Goal: Task Accomplishment & Management: Manage account settings

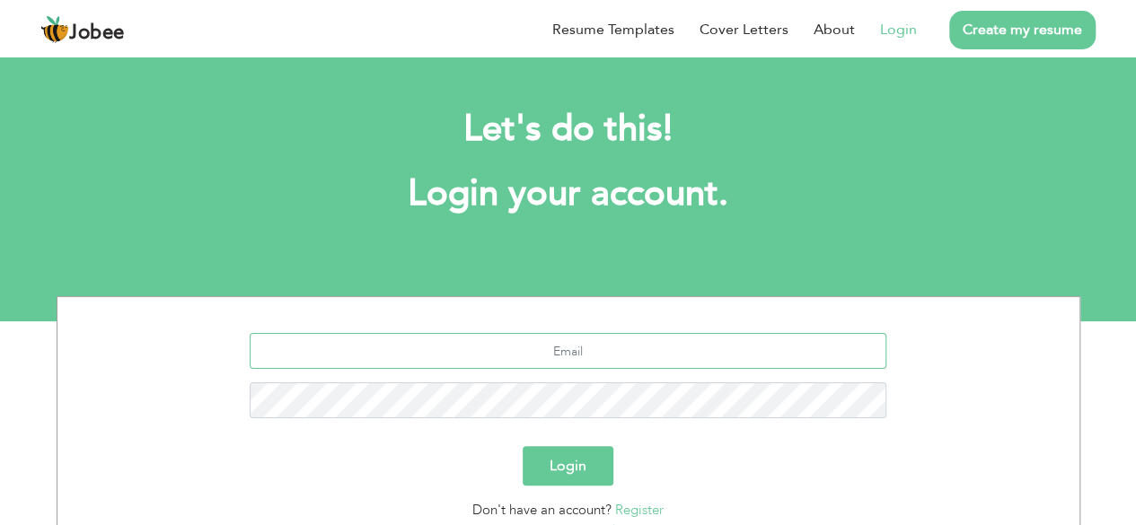
click at [509, 362] on input "text" at bounding box center [568, 351] width 636 height 36
type input "[EMAIL_ADDRESS][DOMAIN_NAME]"
click at [522, 446] on button "Login" at bounding box center [567, 465] width 91 height 39
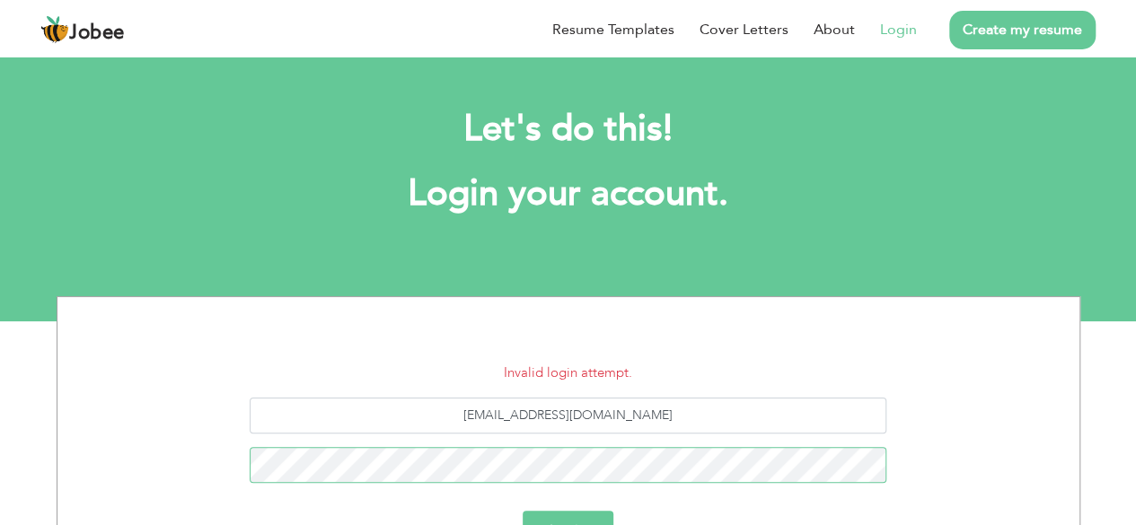
click at [522, 511] on button "Login" at bounding box center [567, 530] width 91 height 39
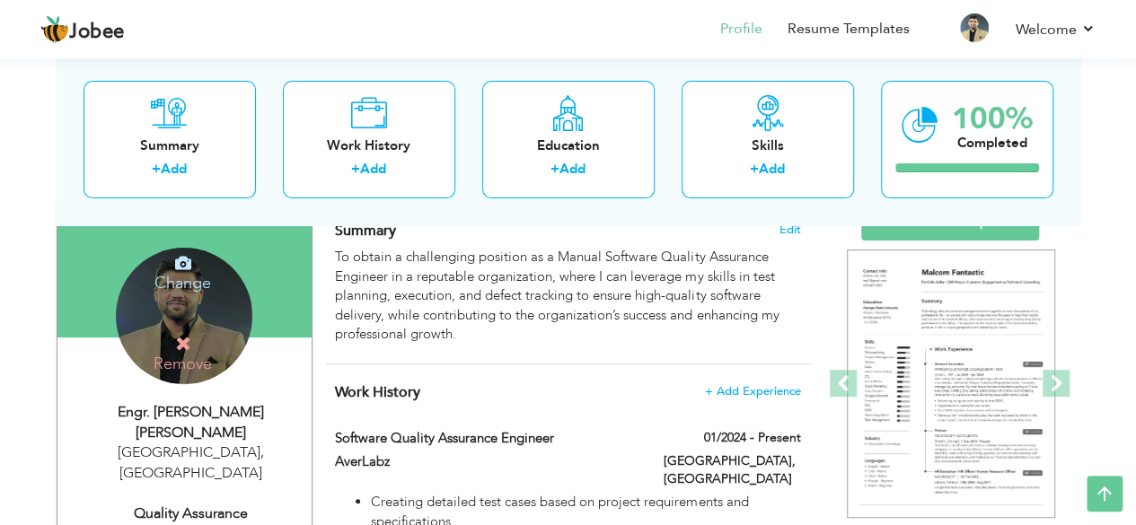
click at [237, 319] on div "Change Remove" at bounding box center [184, 316] width 136 height 136
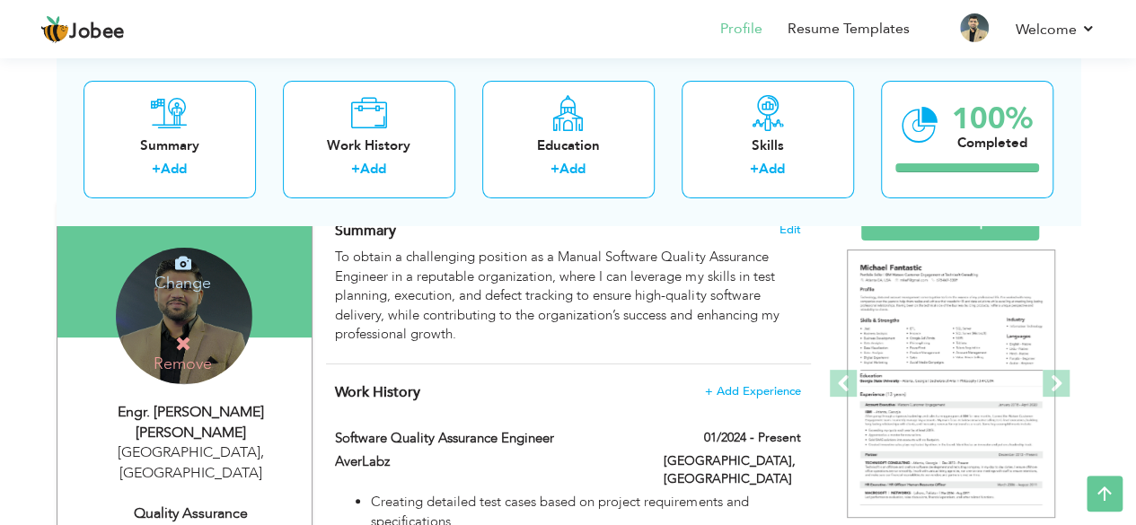
click at [156, 286] on h4 "Change" at bounding box center [182, 271] width 128 height 43
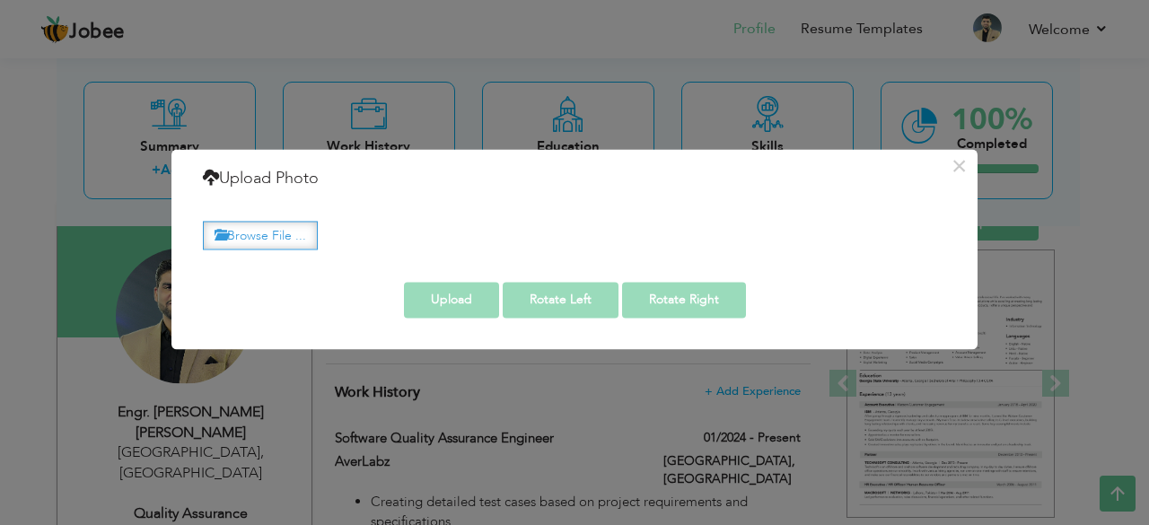
click at [293, 231] on label "Browse File ..." at bounding box center [260, 236] width 115 height 28
click at [0, 0] on input "Browse File ..." at bounding box center [0, 0] width 0 height 0
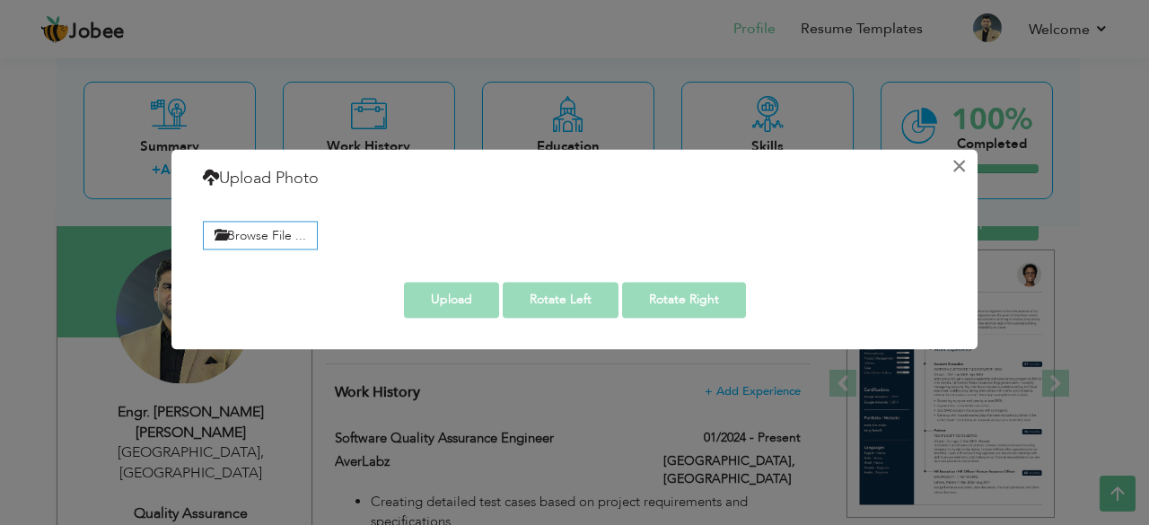
click at [970, 170] on button "×" at bounding box center [958, 166] width 29 height 29
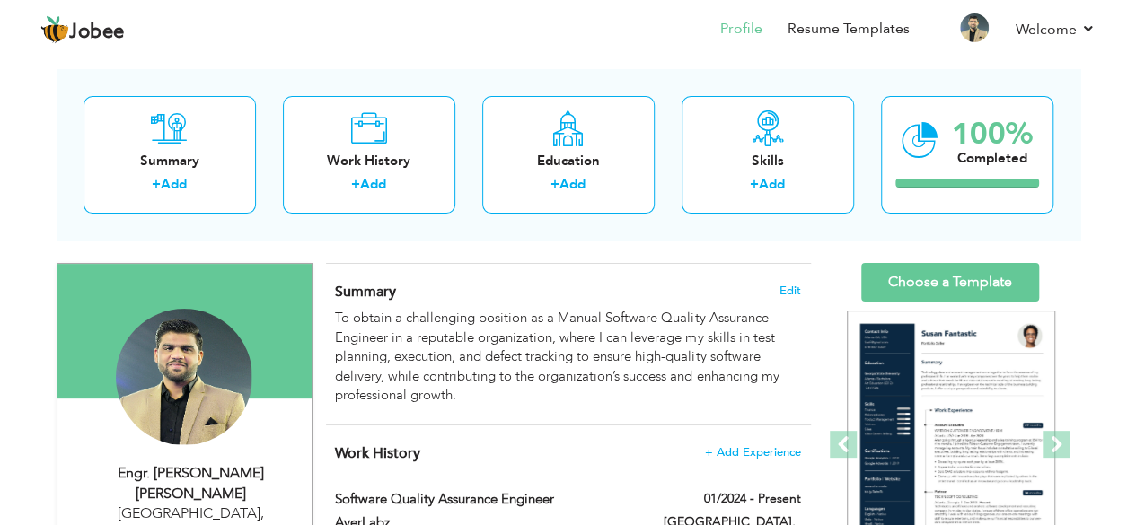
scroll to position [75, 0]
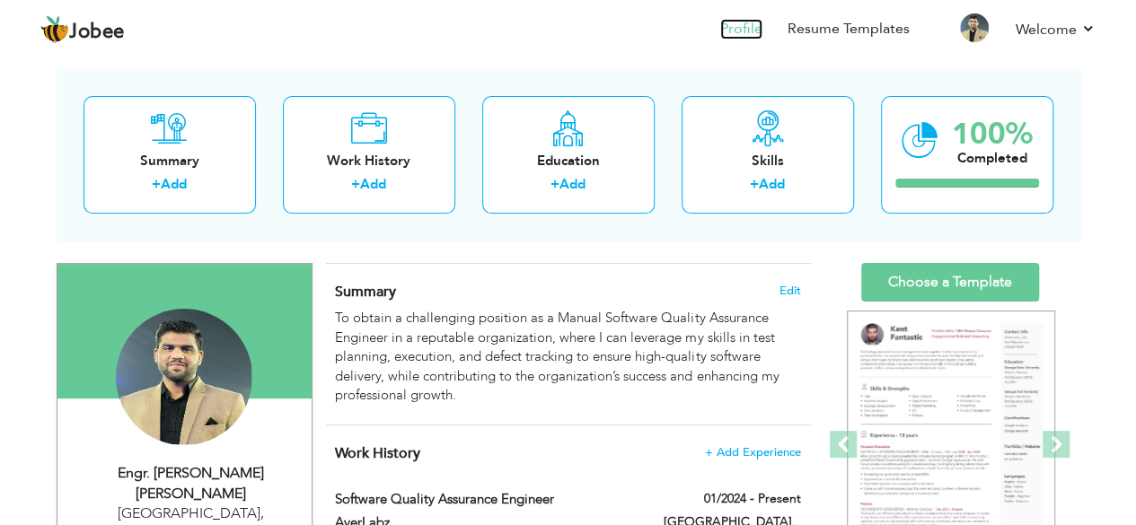
click at [753, 33] on link "Profile" at bounding box center [741, 29] width 42 height 21
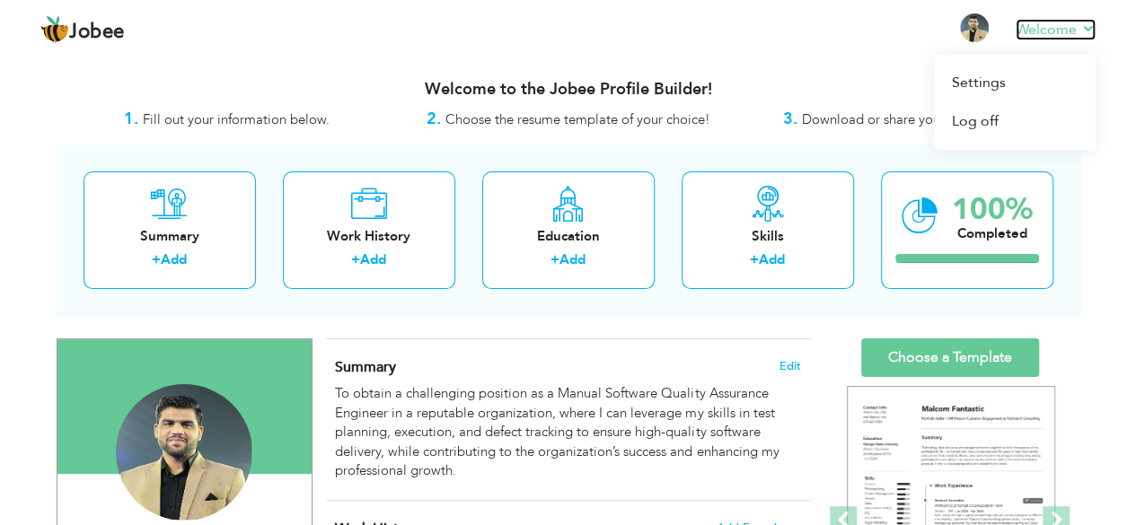
click at [1061, 31] on link "Welcome" at bounding box center [1055, 30] width 80 height 22
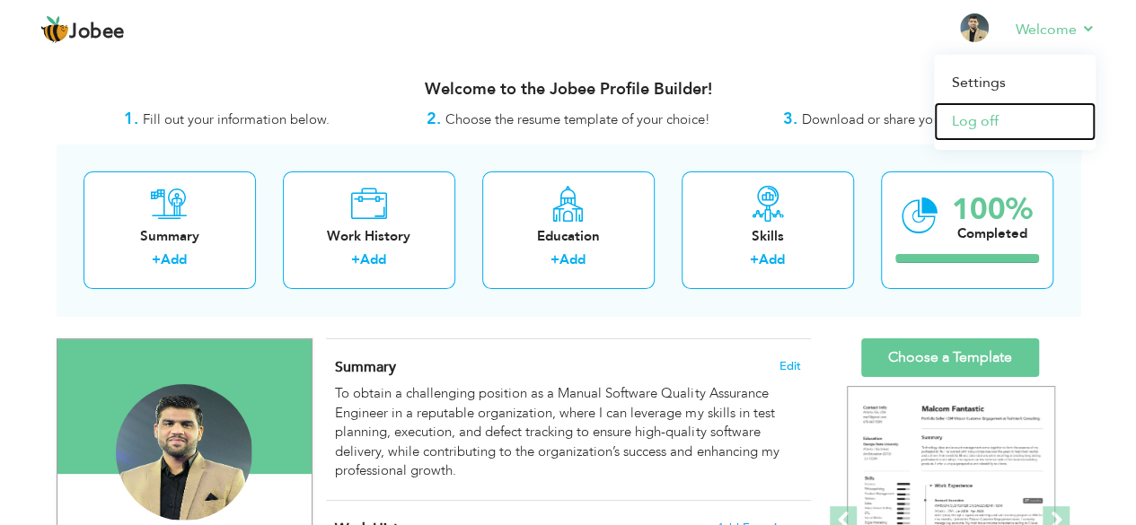
click at [1004, 121] on link "Log off" at bounding box center [1015, 121] width 162 height 39
